Goal: Information Seeking & Learning: Learn about a topic

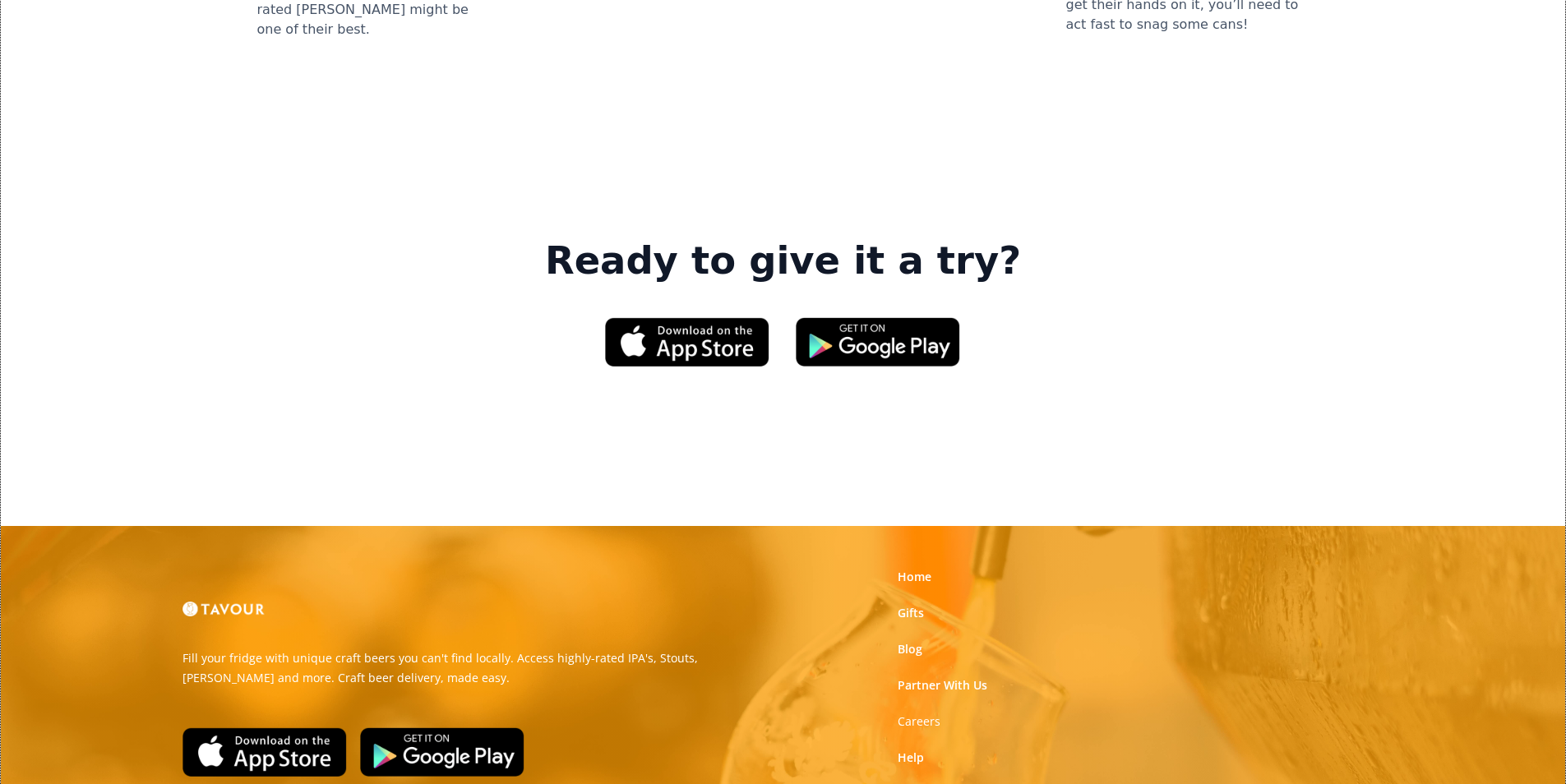
scroll to position [2486, 0]
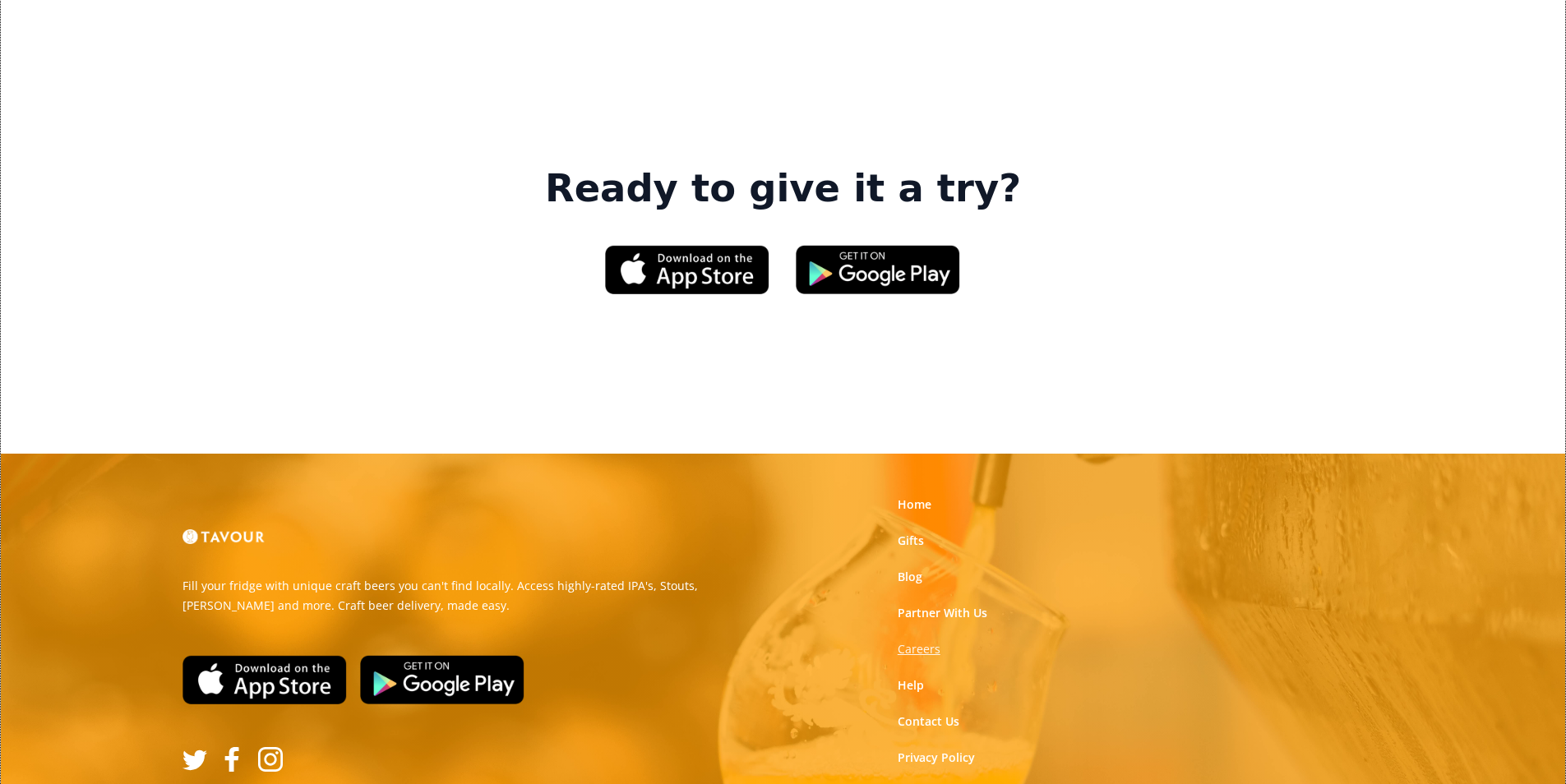
click at [910, 640] on strong "Careers" at bounding box center [919, 648] width 43 height 16
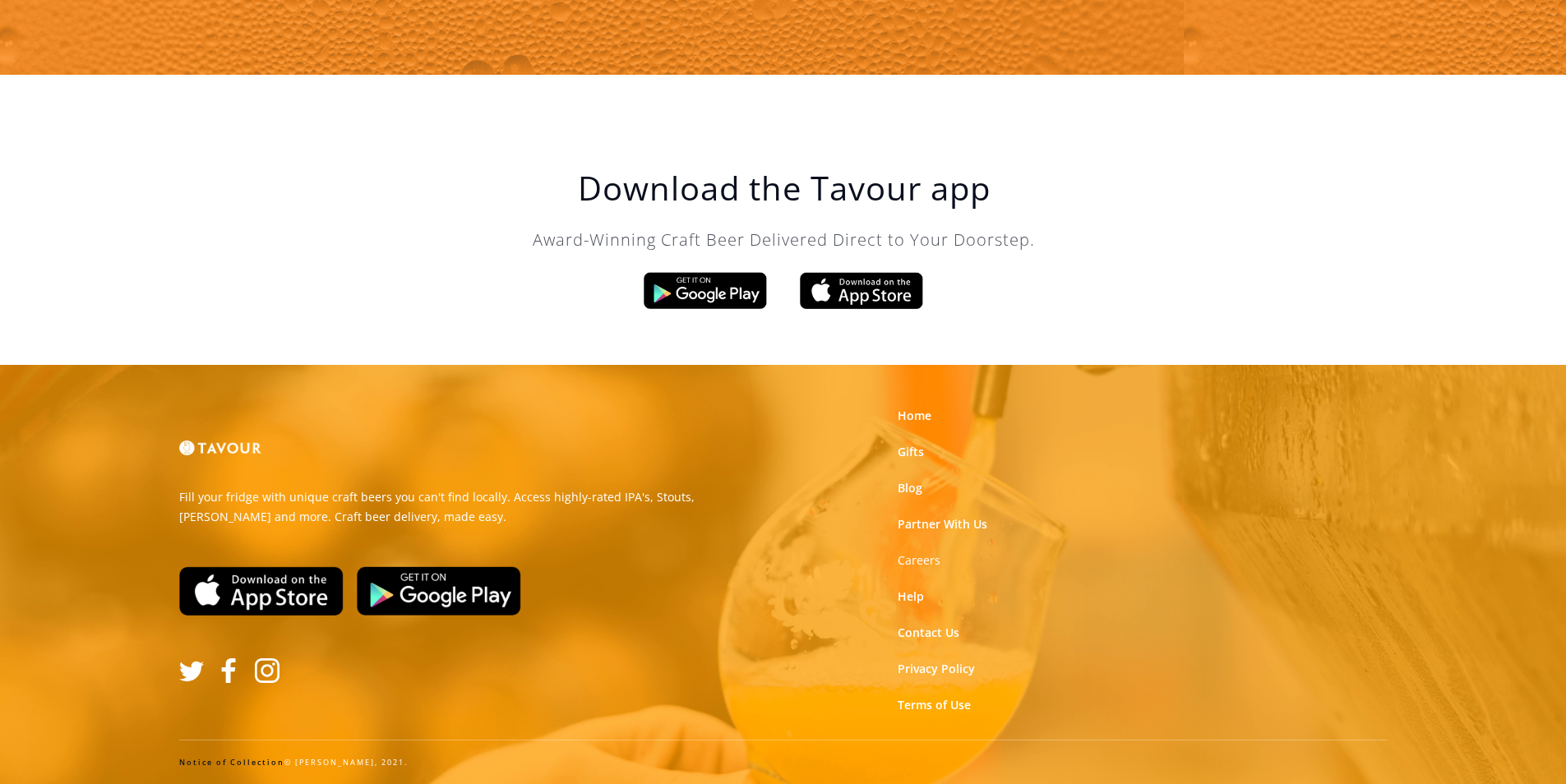
scroll to position [2787, 0]
click at [905, 485] on link "Blog" at bounding box center [910, 488] width 24 height 16
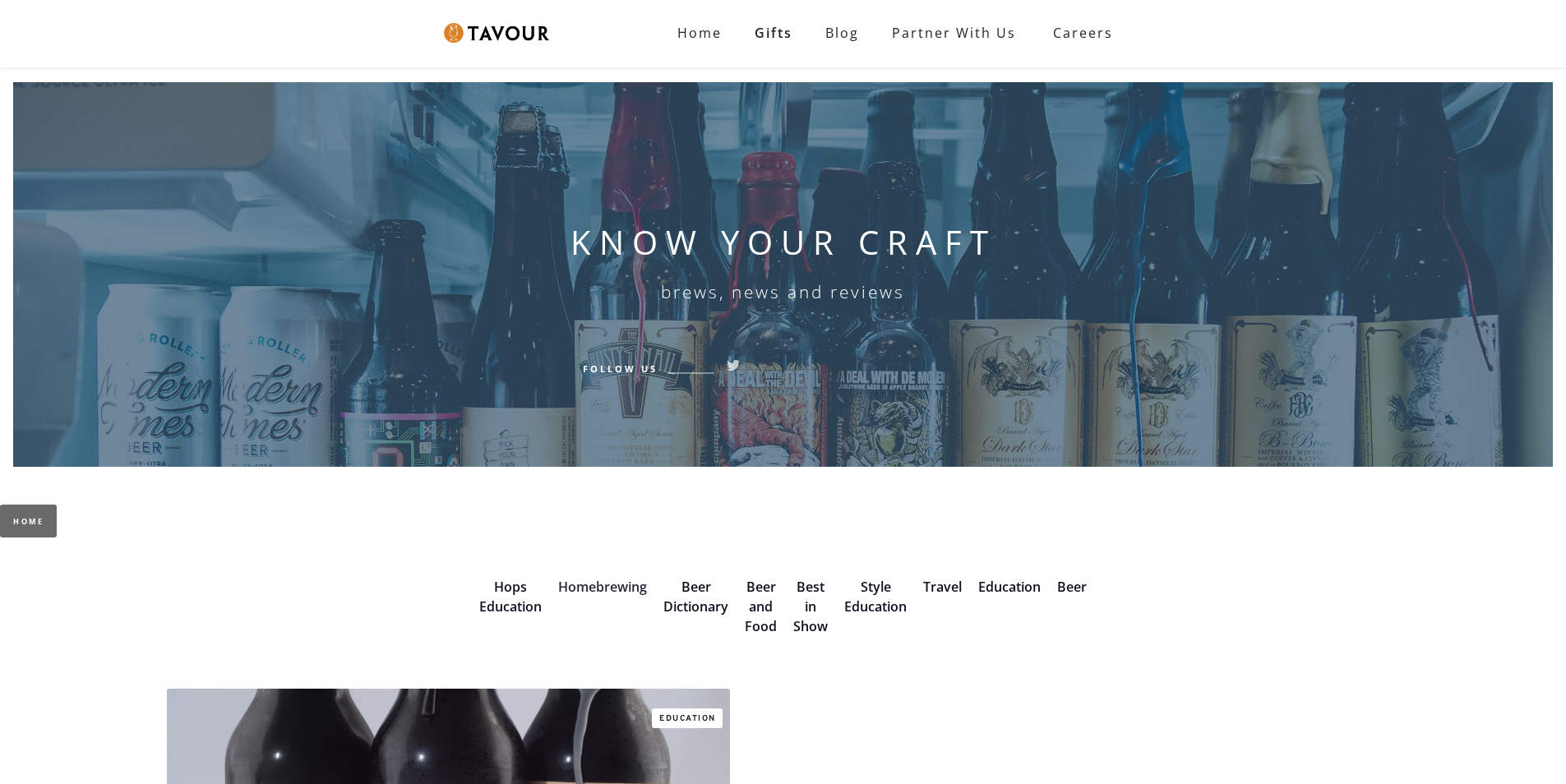
click at [641, 586] on link "Homebrewing" at bounding box center [602, 586] width 88 height 18
